Goal: Check status: Check status

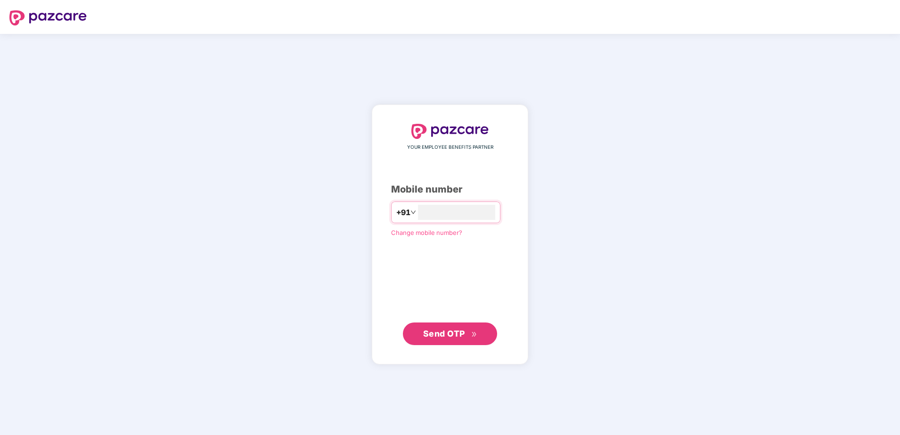
type input "**********"
click at [454, 333] on span "Send OTP" at bounding box center [444, 333] width 42 height 10
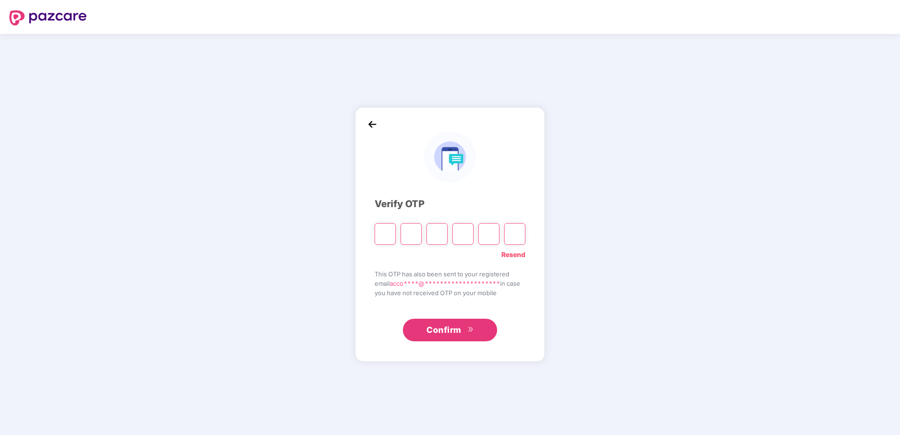
type input "*"
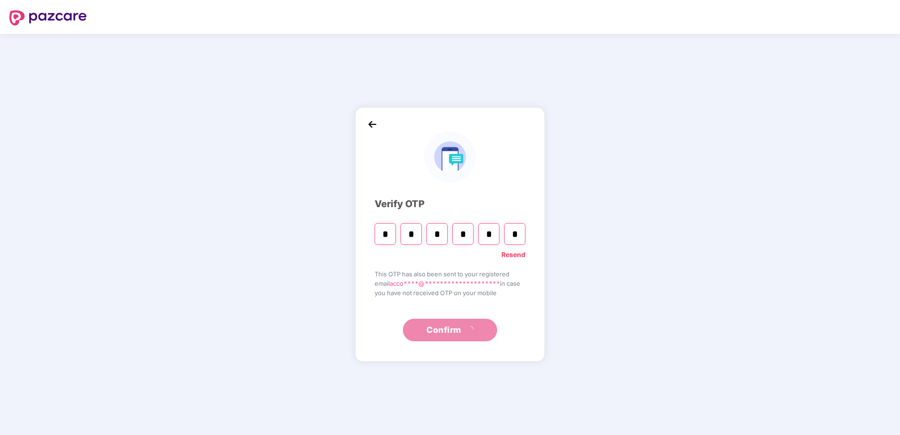
type input "*"
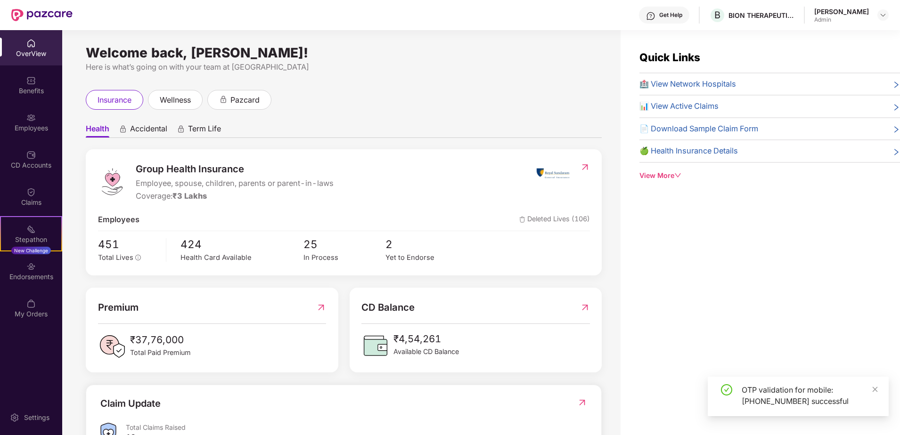
click at [697, 109] on span "📊 View Active Claims" at bounding box center [678, 106] width 79 height 12
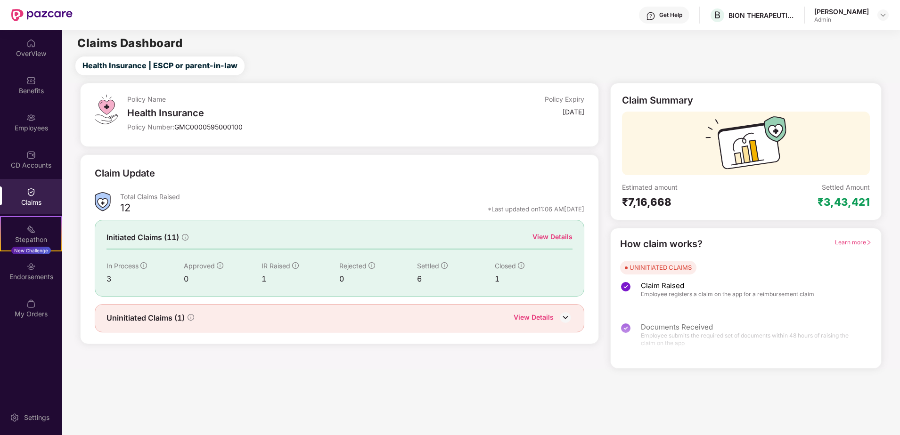
click at [562, 239] on div "View Details" at bounding box center [552, 237] width 40 height 10
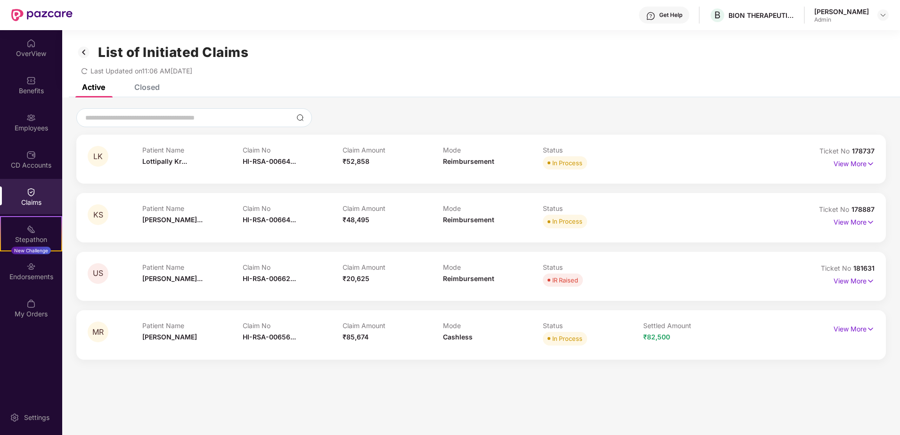
click at [584, 159] on span "In Process" at bounding box center [565, 162] width 44 height 13
click at [852, 166] on p "View More" at bounding box center [853, 162] width 41 height 13
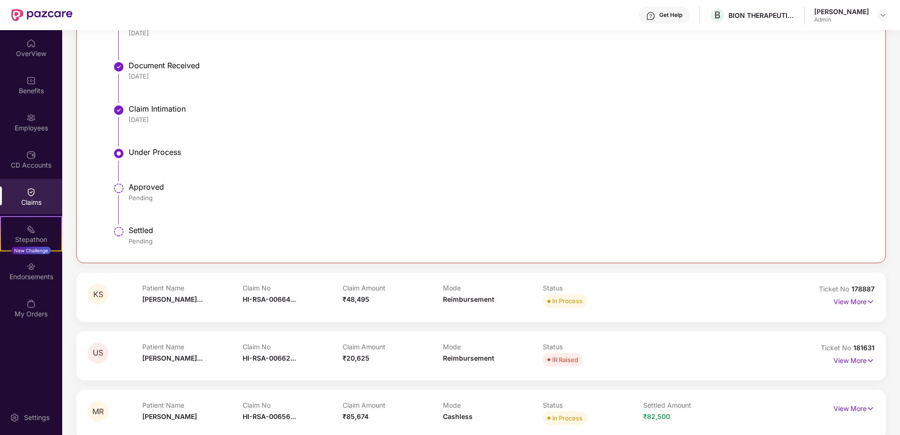
scroll to position [283, 0]
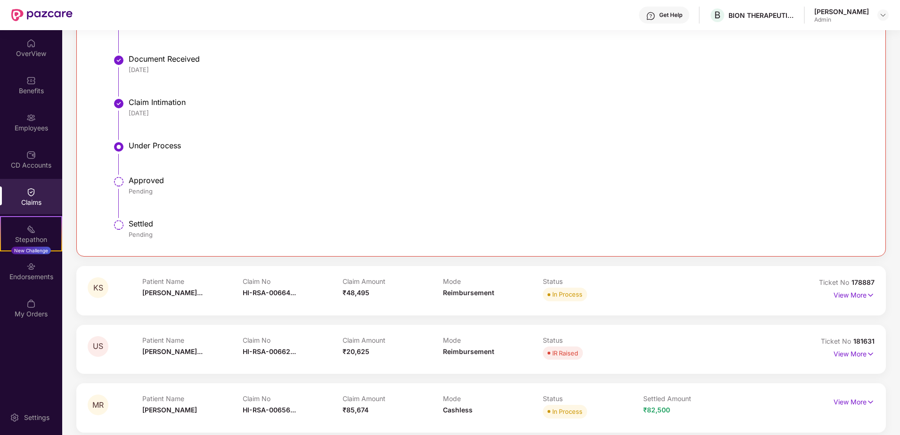
click at [151, 185] on div "Approved" at bounding box center [497, 180] width 736 height 9
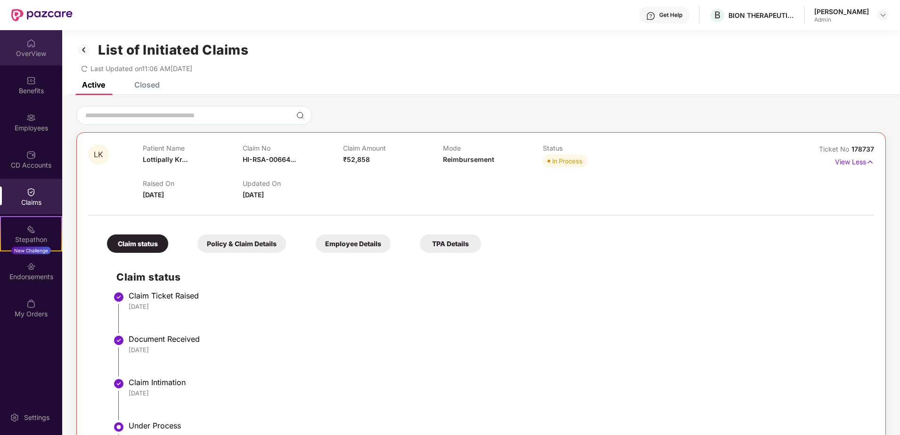
scroll to position [0, 0]
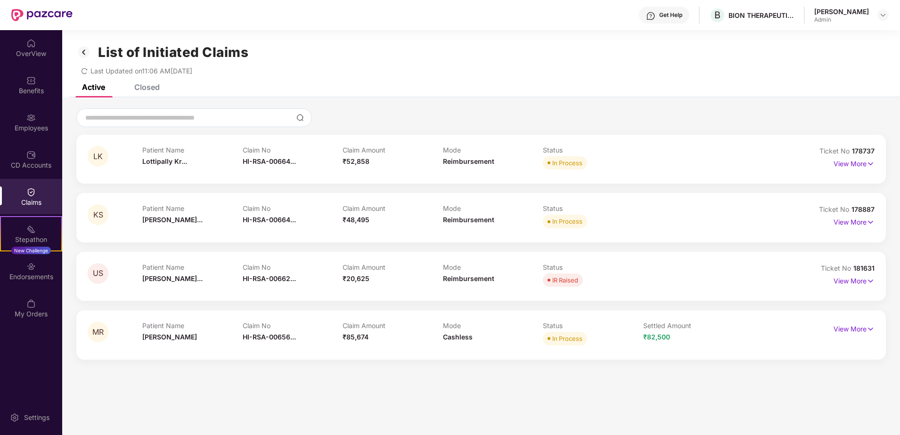
click at [848, 170] on div "View More" at bounding box center [853, 163] width 41 height 15
click at [852, 166] on p "View More" at bounding box center [853, 162] width 41 height 13
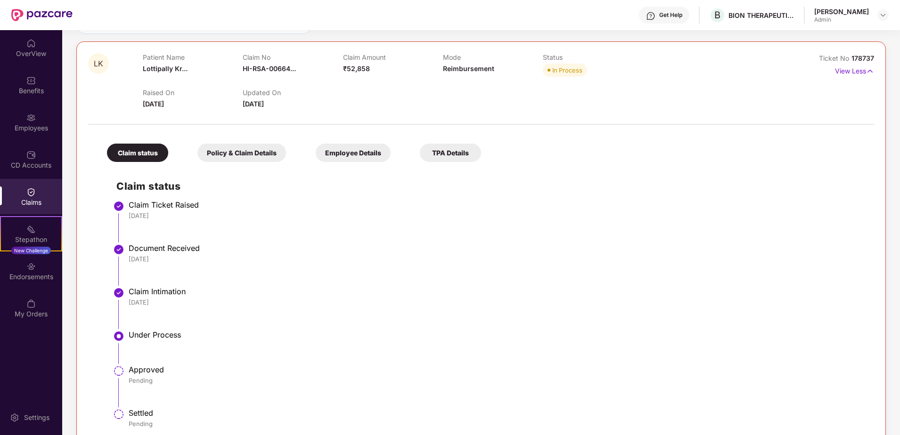
scroll to position [94, 0]
click at [290, 84] on div "HI-RSA-006644412(0)" at bounding box center [283, 88] width 83 height 16
copy div "HI-RSA-006644412(0)"
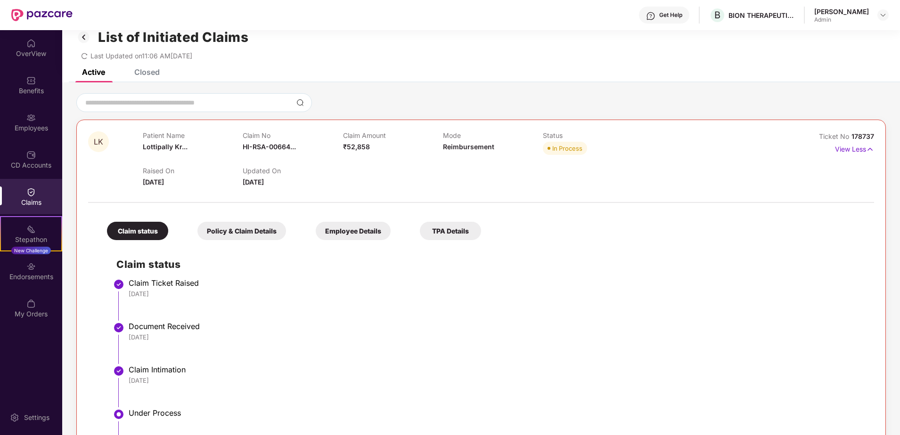
scroll to position [0, 0]
